Goal: Find specific page/section: Find specific page/section

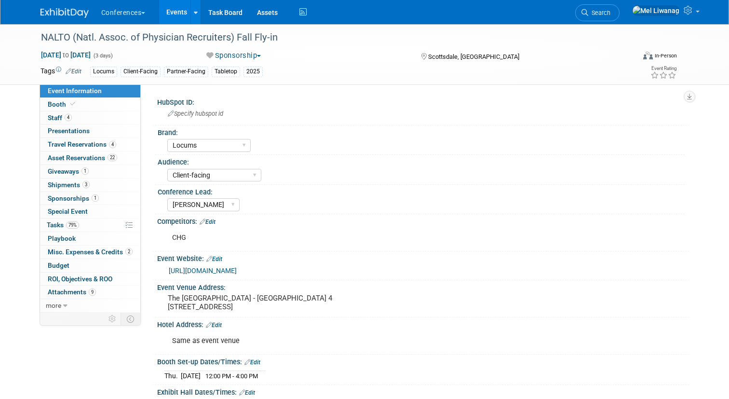
select select "Locums"
select select "Client-facing"
select select "[PERSON_NAME]"
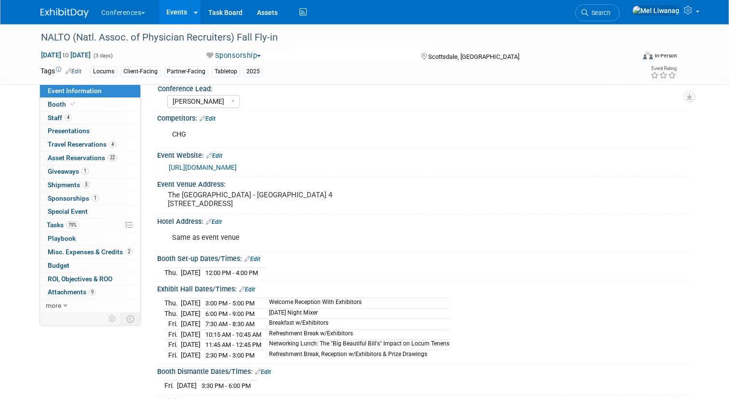
click at [595, 15] on div "Conferences Explore: My Workspaces 2 Go to Workspace: Conferences Marketing Req…" at bounding box center [365, 12] width 649 height 24
click at [608, 18] on link "Search" at bounding box center [598, 12] width 44 height 17
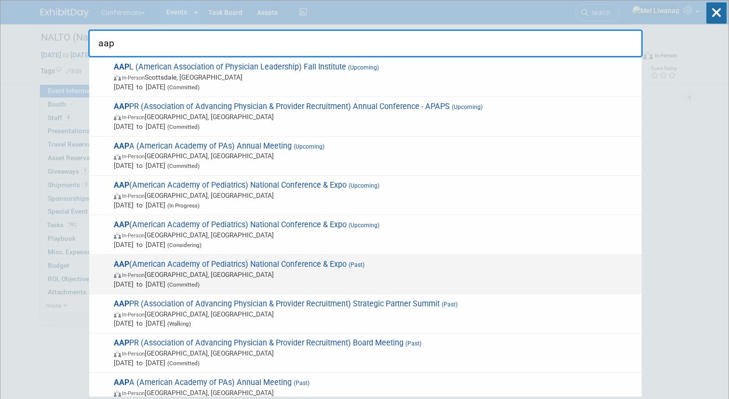
type input "aap"
click at [357, 272] on span "In-Person [GEOGRAPHIC_DATA], [GEOGRAPHIC_DATA]" at bounding box center [375, 275] width 523 height 10
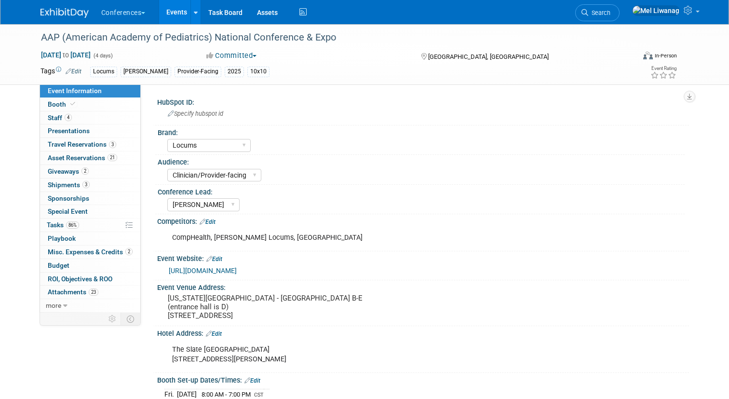
select select "Locums"
select select "Clinician/Provider-facing"
select select "[PERSON_NAME]"
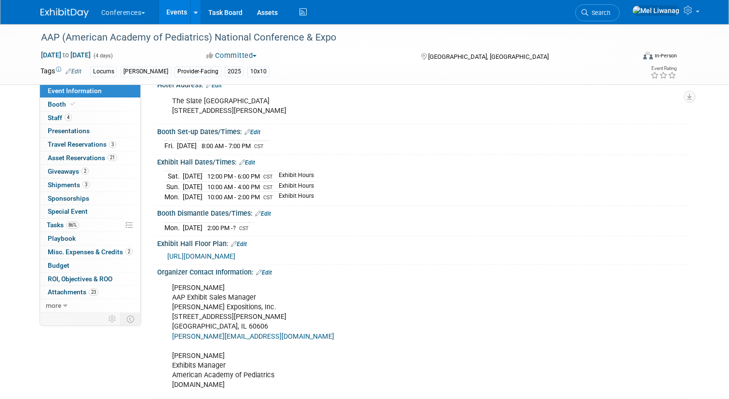
scroll to position [264, 0]
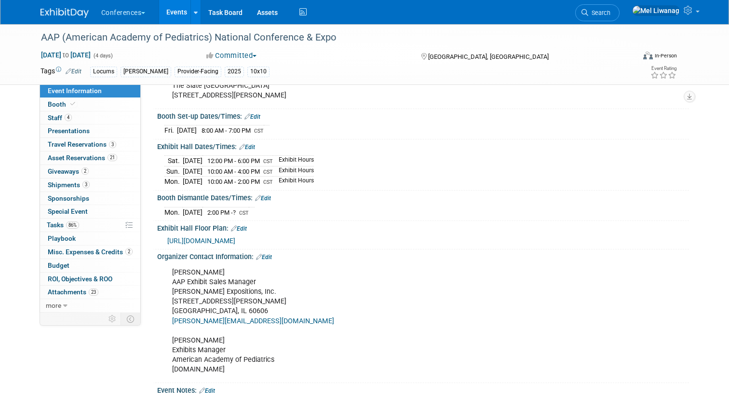
click at [237, 329] on div "Kyle Corcoran AAP Exhibit Sales Manager Corcoran Expositions, Inc. 200 W Adams …" at bounding box center [375, 321] width 421 height 116
